Goal: Information Seeking & Learning: Check status

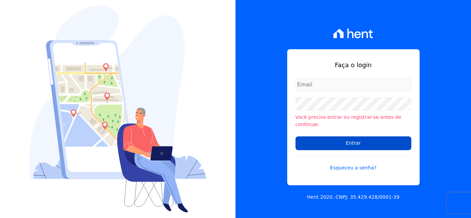
type input "[PERSON_NAME][EMAIL_ADDRESS][DOMAIN_NAME]"
click at [330, 142] on input "Entrar" at bounding box center [354, 144] width 116 height 14
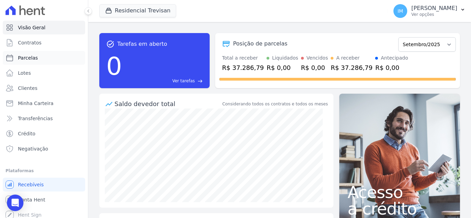
click at [36, 57] on span "Parcelas" at bounding box center [28, 58] width 20 height 7
select select
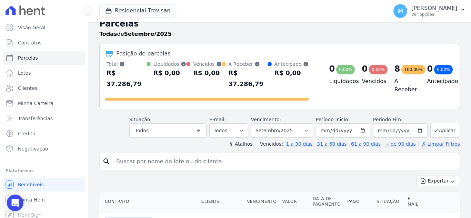
scroll to position [21, 0]
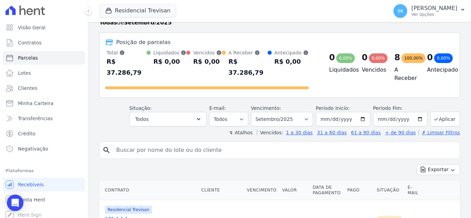
click at [176, 144] on input "search" at bounding box center [284, 151] width 345 height 14
type input "[PERSON_NAME]"
select select
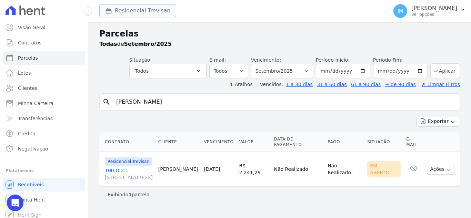
click at [138, 7] on button "Residencial Trevisan" at bounding box center [137, 10] width 77 height 13
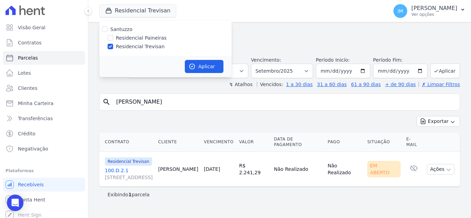
click at [136, 39] on label "Residencial Paineiras" at bounding box center [141, 38] width 51 height 7
click at [113, 39] on input "Residencial Paineiras" at bounding box center [111, 38] width 6 height 6
checkbox input "true"
click at [136, 50] on label "Residencial Trevisan" at bounding box center [140, 46] width 49 height 7
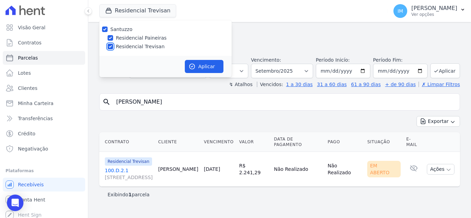
click at [113, 49] on input "Residencial Trevisan" at bounding box center [111, 47] width 6 height 6
checkbox input "false"
click at [214, 66] on button "Aplicar" at bounding box center [204, 66] width 39 height 13
select select
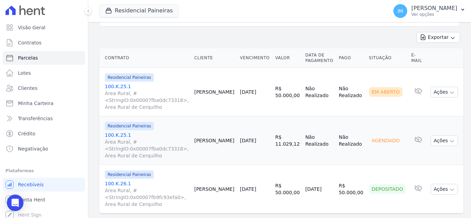
scroll to position [84, 0]
click at [450, 95] on icon "button" at bounding box center [453, 94] width 6 height 6
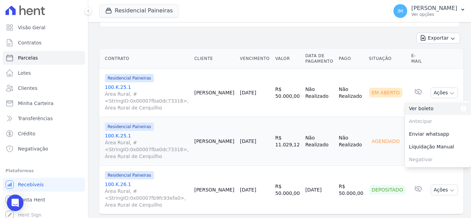
click at [414, 108] on link "Ver boleto Para visualizar o boleto digite os 5 primeiros dígitos do seu CPF" at bounding box center [438, 109] width 66 height 13
click at [461, 54] on div "Contrato Cliente Vencimento [GEOGRAPHIC_DATA] Data de Pagamento Pago Situação E…" at bounding box center [281, 131] width 387 height 171
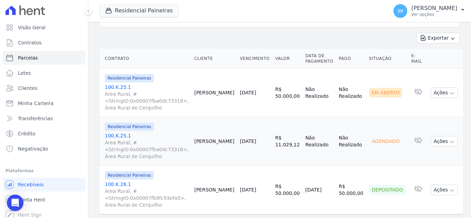
scroll to position [0, 0]
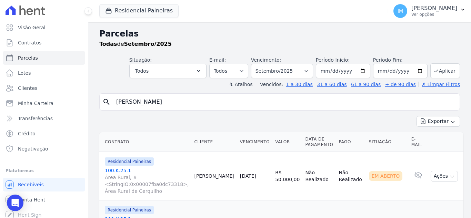
drag, startPoint x: 140, startPoint y: 103, endPoint x: 89, endPoint y: 105, distance: 51.5
click at [89, 105] on div "Parcelas Todas de Setembro/2025 Situação: Agendado Em Aberto Pago Processando C…" at bounding box center [279, 170] width 383 height 297
type input "[PERSON_NAME]"
select select
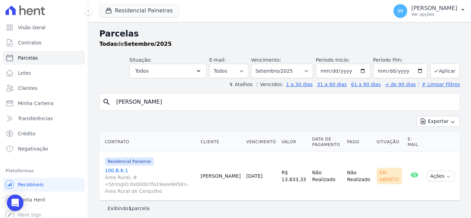
drag, startPoint x: 156, startPoint y: 102, endPoint x: 94, endPoint y: 103, distance: 62.5
click at [94, 103] on div "Parcelas Todas de Setembro/2025 Situação: Agendado Em Aberto Pago Processando C…" at bounding box center [279, 122] width 383 height 200
type input "maycon"
select select
click at [35, 29] on span "Visão Geral" at bounding box center [32, 27] width 28 height 7
